Goal: Use online tool/utility: Utilize a website feature to perform a specific function

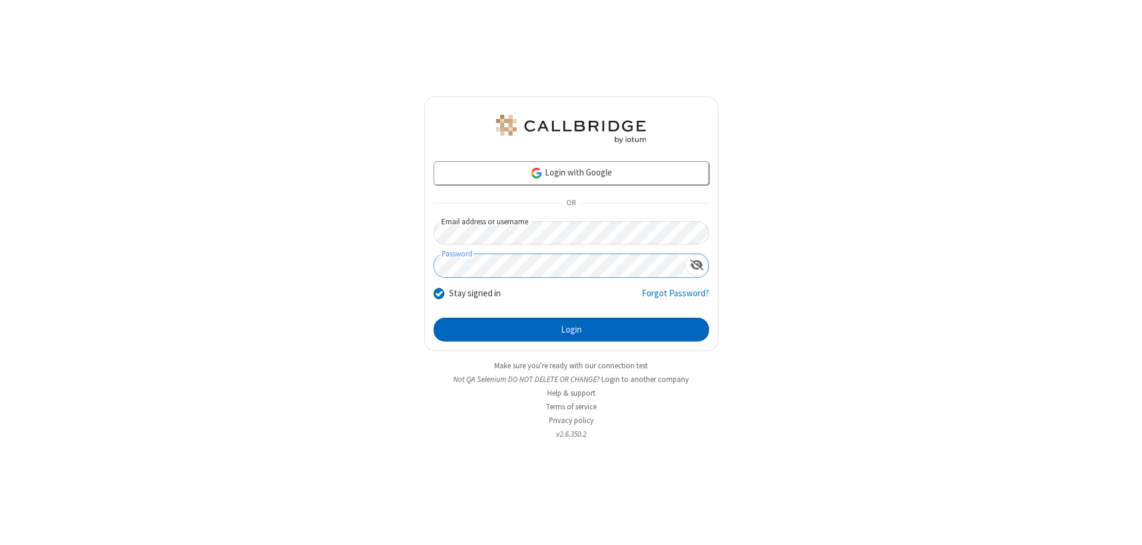
click at [571, 330] on button "Login" at bounding box center [571, 330] width 275 height 24
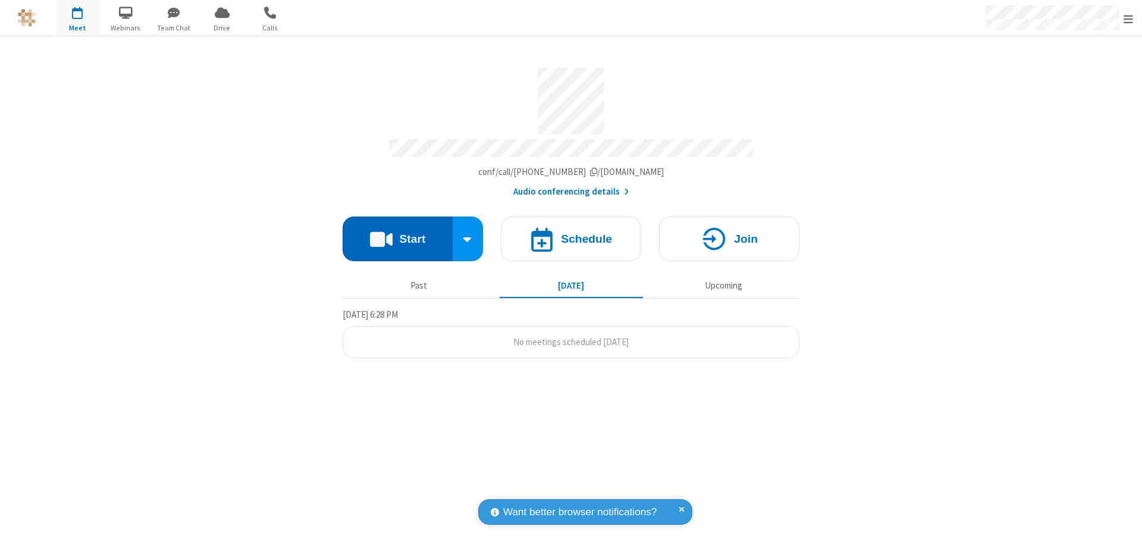
click at [397, 233] on button "Start" at bounding box center [398, 239] width 110 height 45
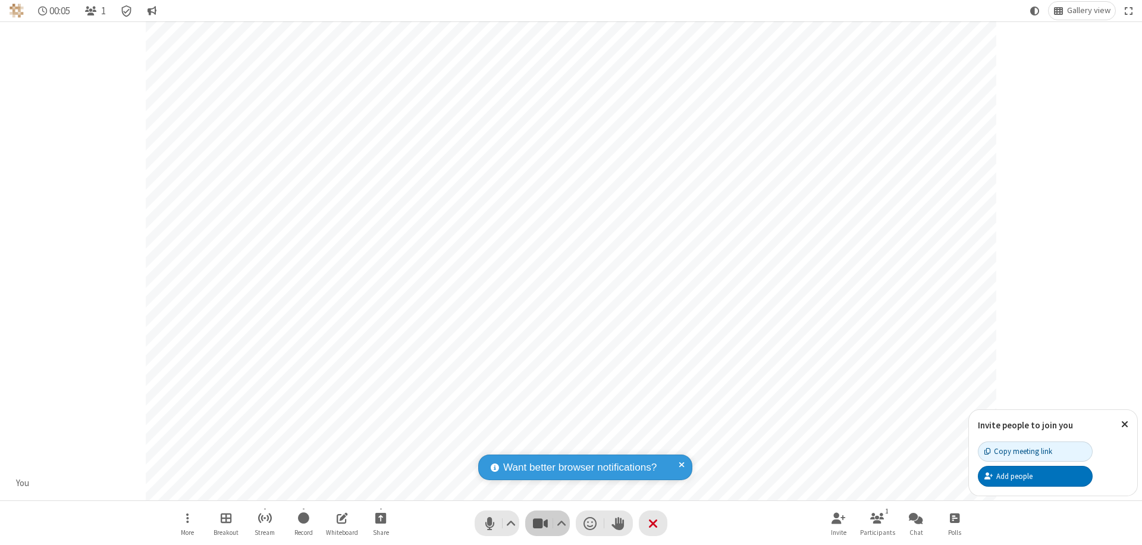
click at [540, 523] on span "Stop video (⌘+Shift+V)" at bounding box center [540, 523] width 18 height 17
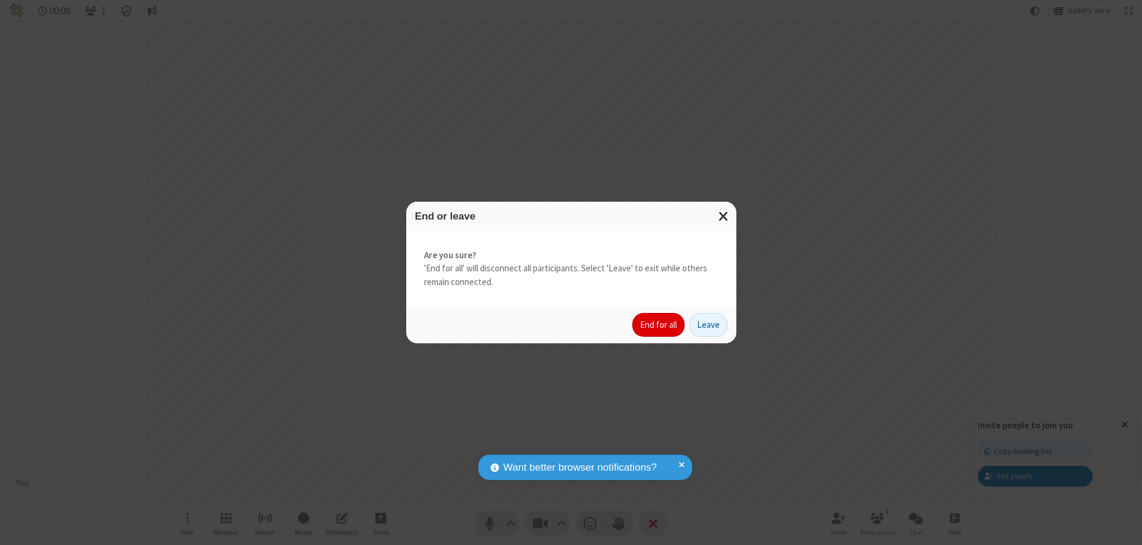
click at [659, 325] on button "End for all" at bounding box center [658, 325] width 52 height 24
